Goal: Check status: Check status

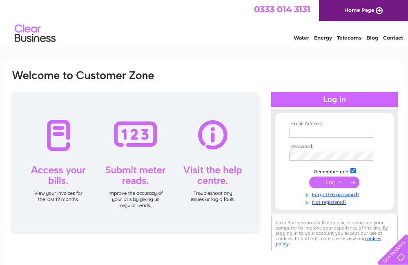
type input "[EMAIL_ADDRESS][DOMAIN_NAME]"
click at [336, 183] on input "submit" at bounding box center [334, 182] width 50 height 11
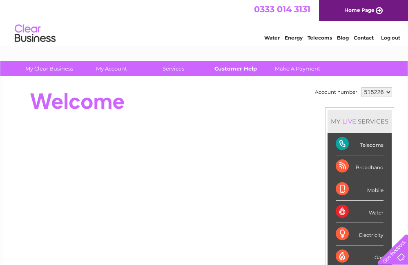
click at [244, 69] on link "Customer Help" at bounding box center [235, 68] width 67 height 15
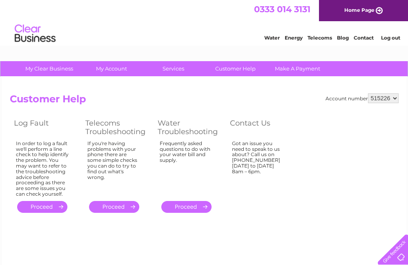
click at [45, 206] on link "." at bounding box center [42, 207] width 50 height 12
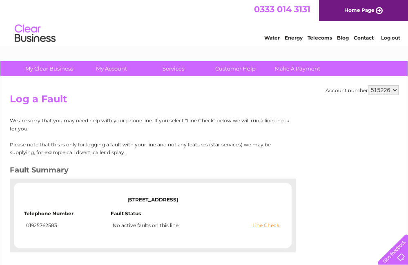
click at [273, 226] on link "Line Check" at bounding box center [265, 226] width 27 height 6
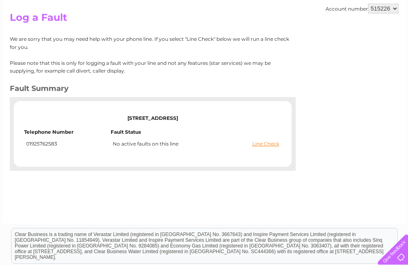
scroll to position [41, 0]
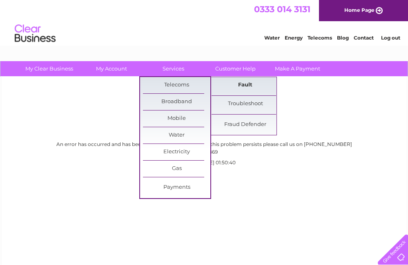
click at [244, 87] on link "Fault" at bounding box center [244, 85] width 67 height 16
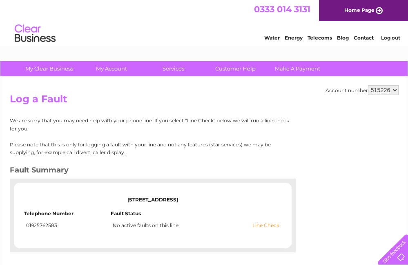
click at [261, 226] on link "Line Check" at bounding box center [265, 226] width 27 height 6
